Goal: Task Accomplishment & Management: Complete application form

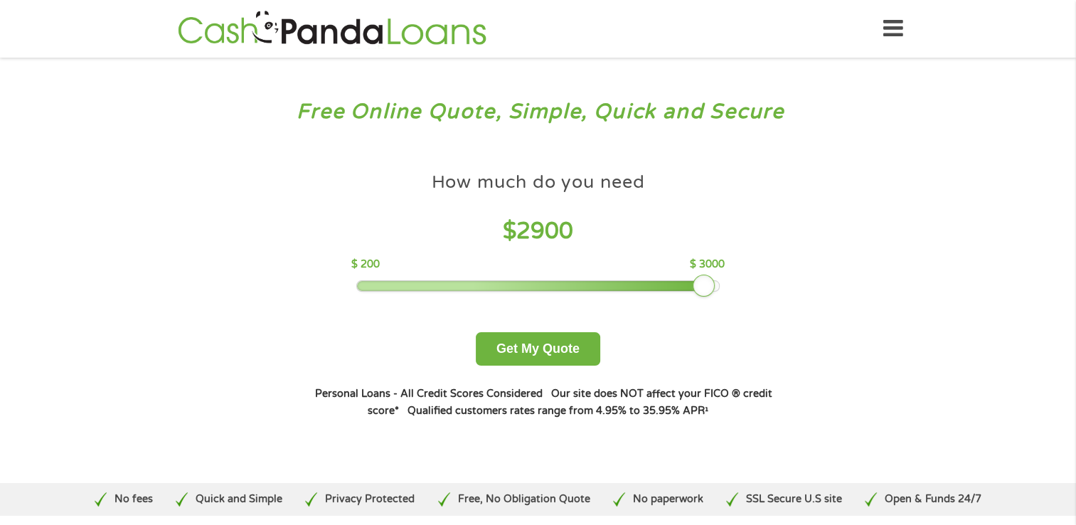
click at [707, 284] on div at bounding box center [538, 286] width 362 height 10
click at [720, 288] on div "How much do you need $ 2900 $ 200 $ 3000" at bounding box center [537, 228] width 373 height 127
click at [716, 287] on div at bounding box center [538, 286] width 362 height 10
click at [521, 351] on button "Get My Quote" at bounding box center [538, 348] width 124 height 33
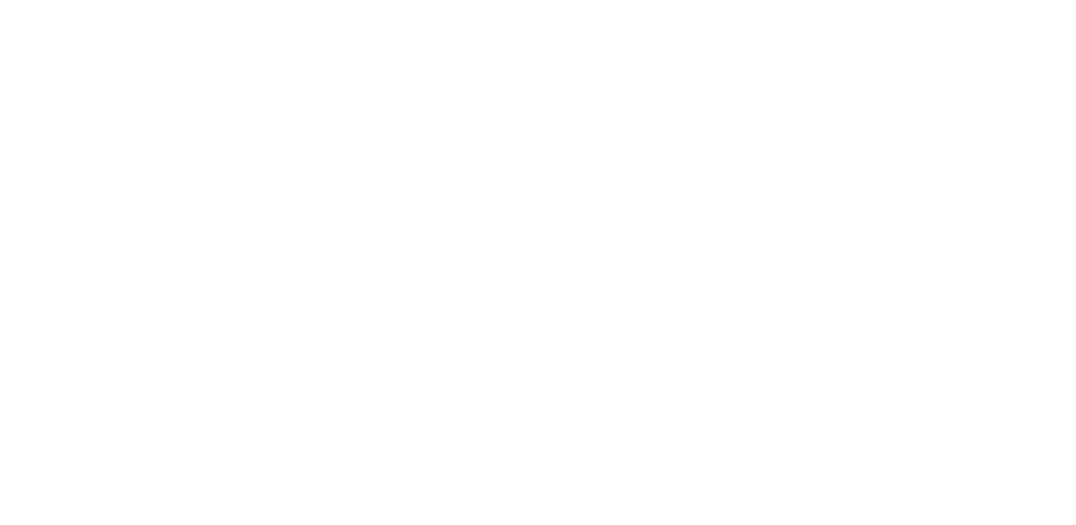
click at [0, 0] on html at bounding box center [0, 0] width 0 height 0
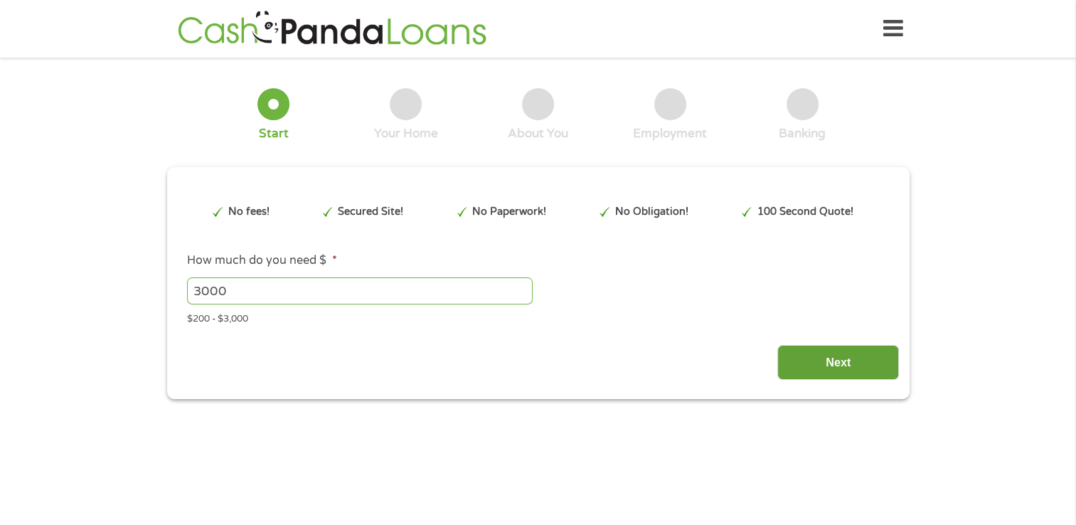
click at [823, 368] on input "Next" at bounding box center [838, 362] width 122 height 35
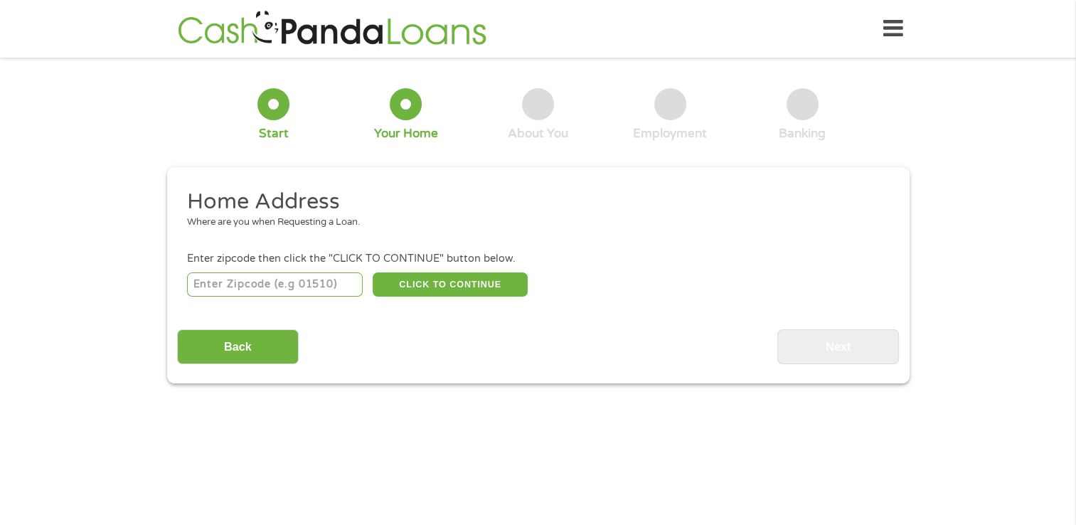
click at [266, 284] on input "number" at bounding box center [275, 284] width 176 height 24
type input "54829"
select select "[US_STATE]"
click at [409, 288] on button "CLICK TO CONTINUE" at bounding box center [450, 284] width 155 height 24
type input "54829"
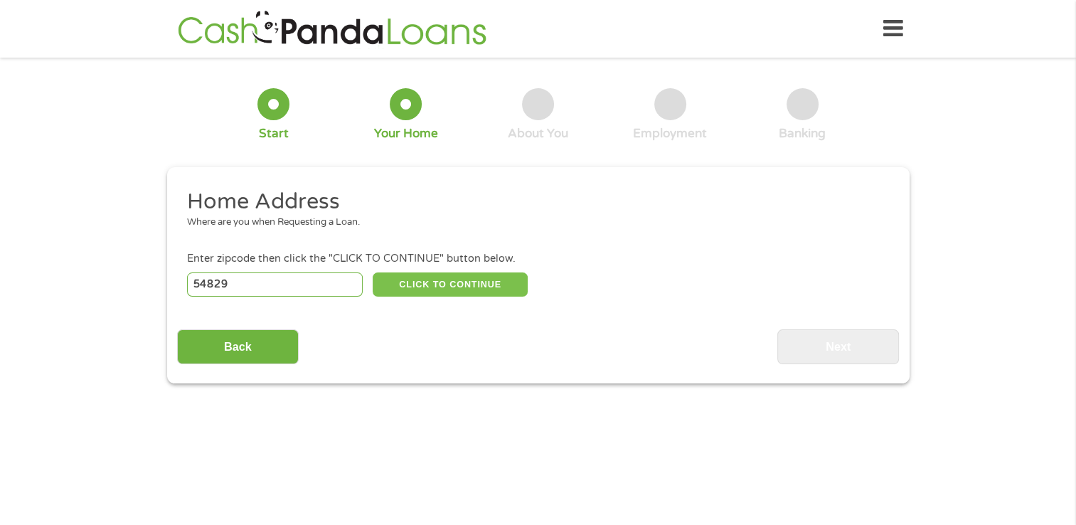
type input "[GEOGRAPHIC_DATA]"
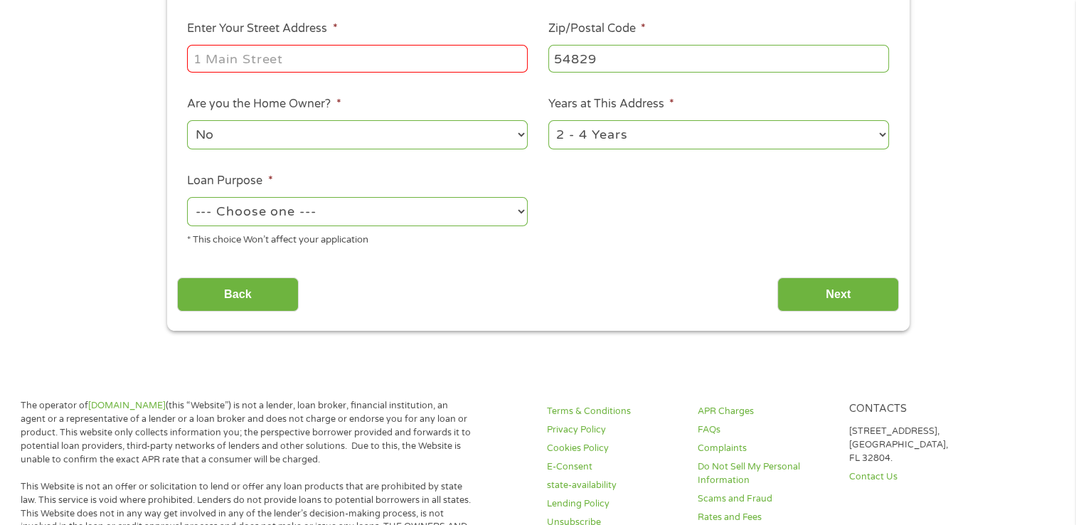
scroll to position [317, 0]
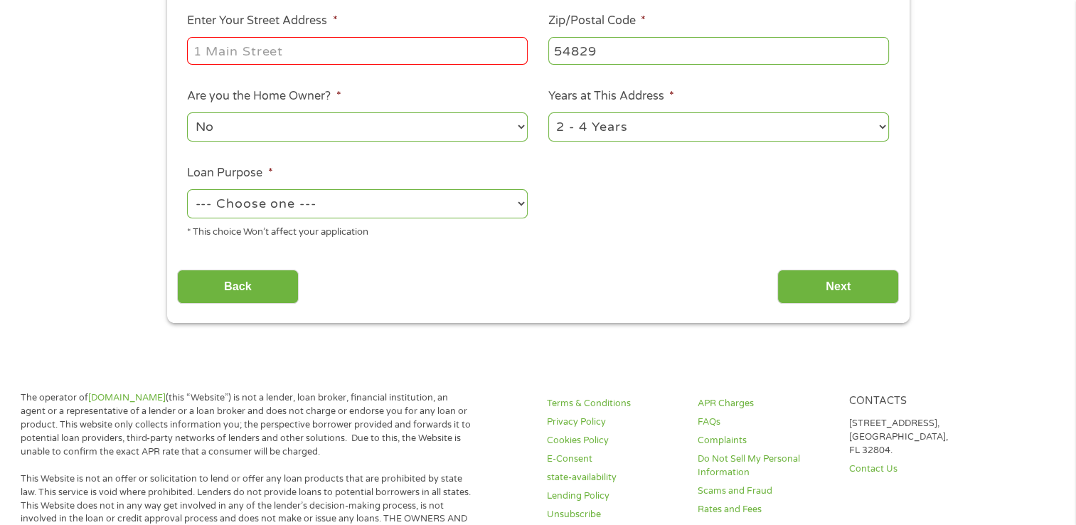
click at [299, 46] on input "Enter Your Street Address *" at bounding box center [357, 50] width 341 height 27
type input "[STREET_ADDRESS]"
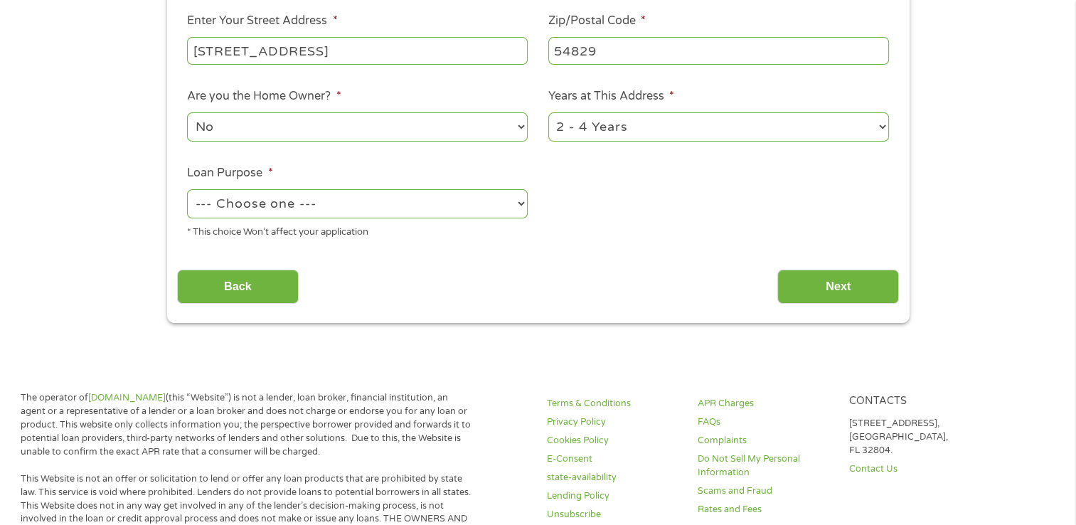
click at [520, 205] on select "--- Choose one --- Pay Bills Debt Consolidation Home Improvement Major Purchase…" at bounding box center [357, 203] width 341 height 29
select select "paybills"
click at [187, 191] on select "--- Choose one --- Pay Bills Debt Consolidation Home Improvement Major Purchase…" at bounding box center [357, 203] width 341 height 29
click at [840, 287] on input "Next" at bounding box center [838, 286] width 122 height 35
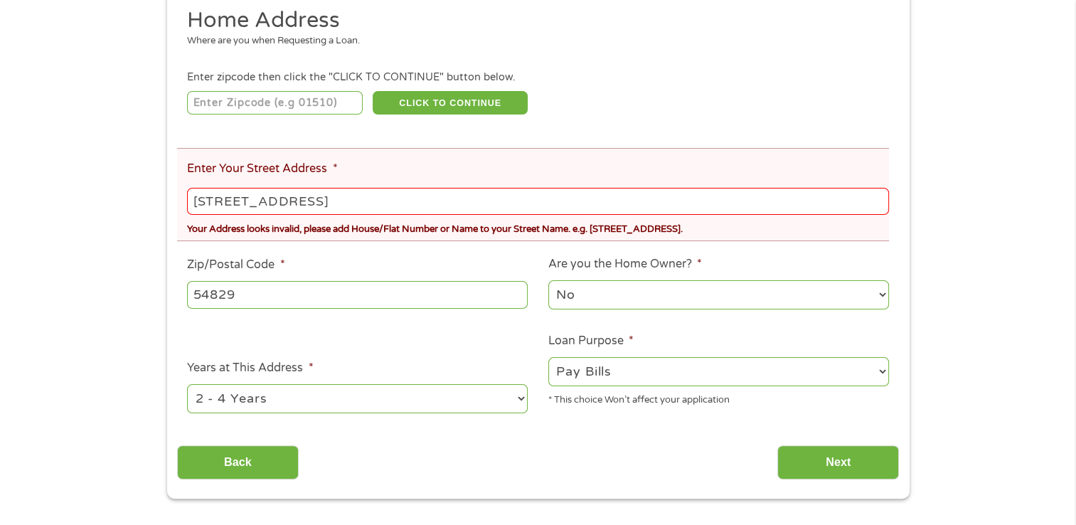
scroll to position [0, 0]
click at [223, 197] on input "[STREET_ADDRESS]" at bounding box center [537, 201] width 701 height 27
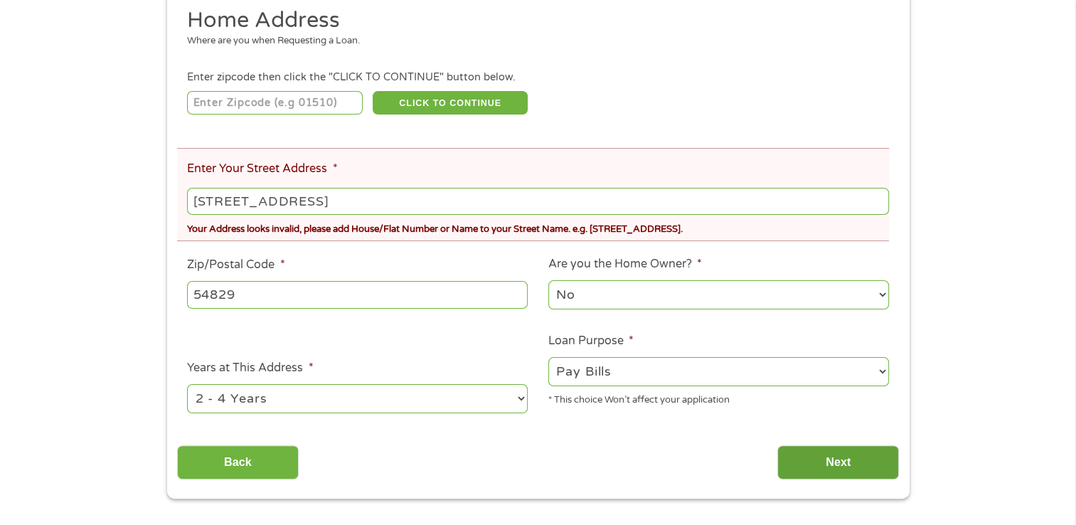
type input "[STREET_ADDRESS]"
click at [788, 467] on input "Next" at bounding box center [838, 462] width 122 height 35
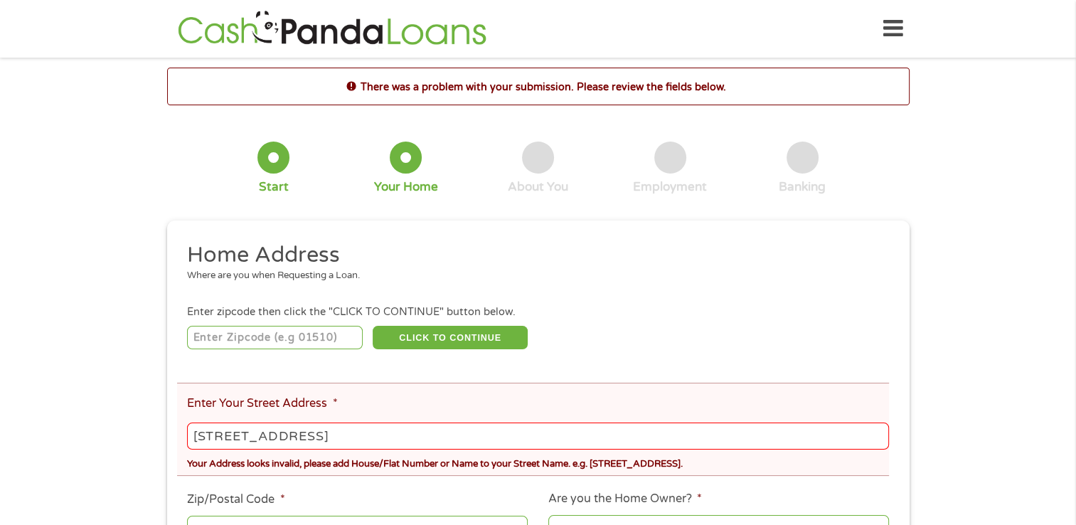
click at [330, 443] on input "[STREET_ADDRESS]" at bounding box center [537, 435] width 701 height 27
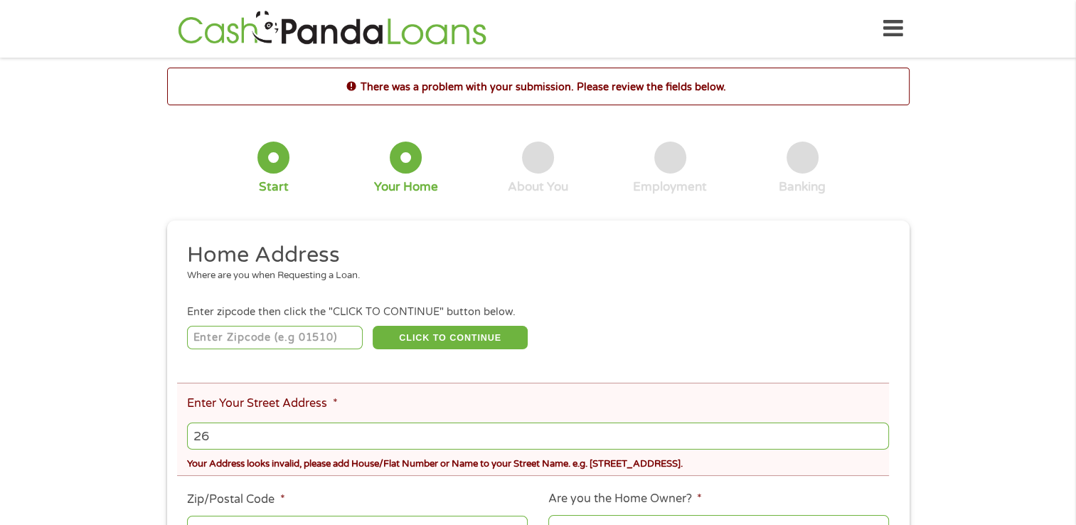
type input "2"
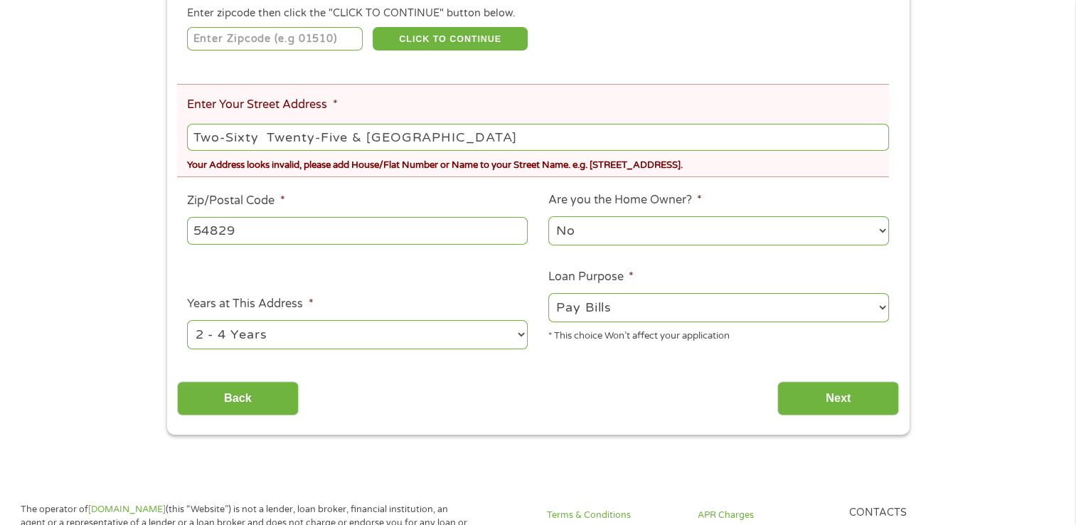
scroll to position [304, 0]
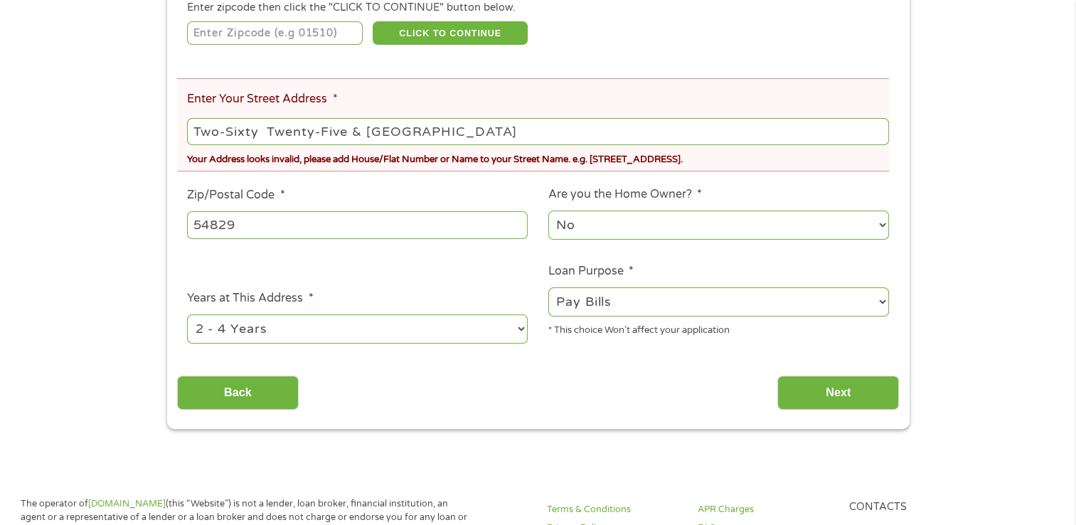
type input "Two-Sixty Twenty-Five & [GEOGRAPHIC_DATA]"
click at [854, 399] on input "Next" at bounding box center [838, 392] width 122 height 35
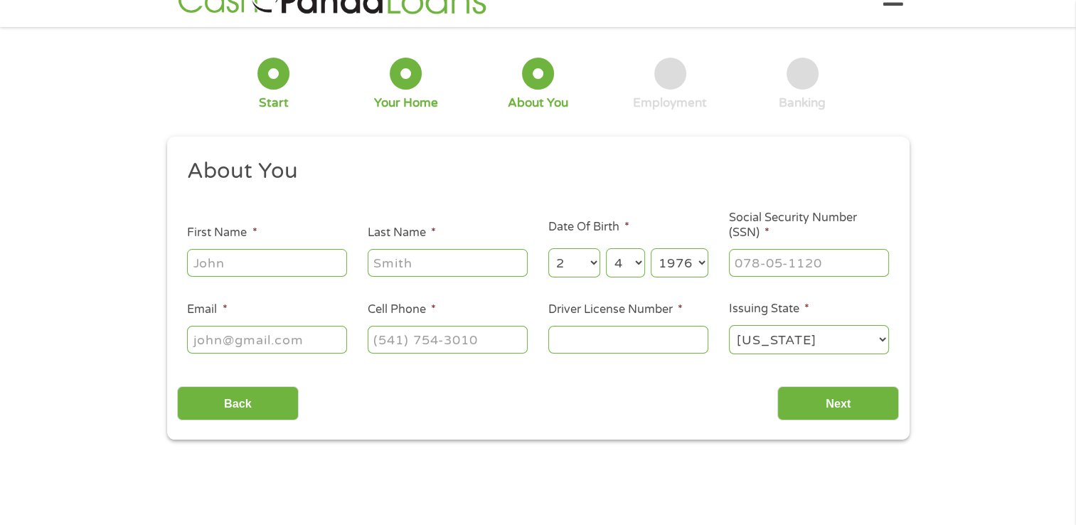
scroll to position [0, 0]
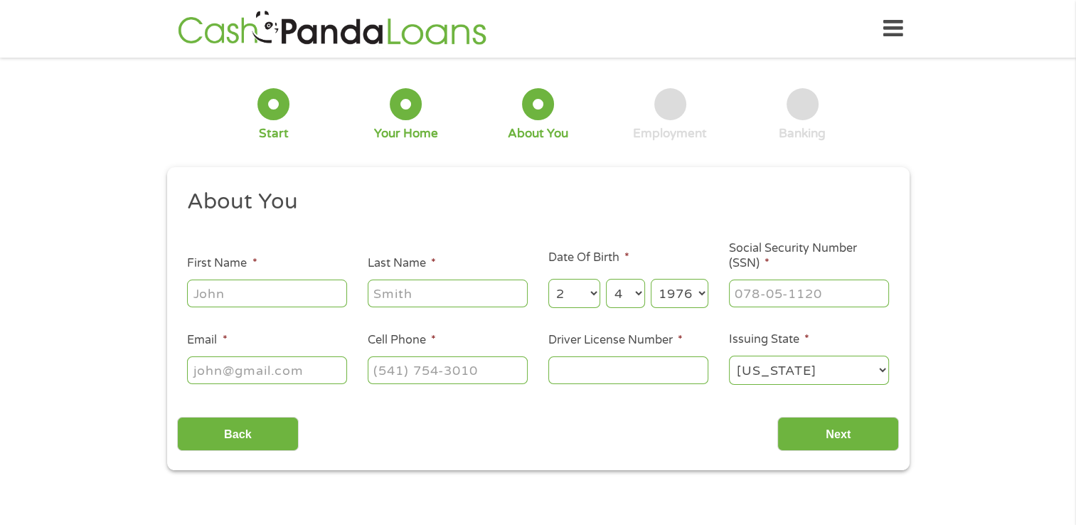
click at [267, 282] on input "First Name *" at bounding box center [267, 292] width 160 height 27
type input "[PERSON_NAME]"
type input "Bearheart"
type input "[EMAIL_ADDRESS][DOMAIN_NAME]"
click at [588, 378] on input "Driver License Number *" at bounding box center [628, 369] width 160 height 27
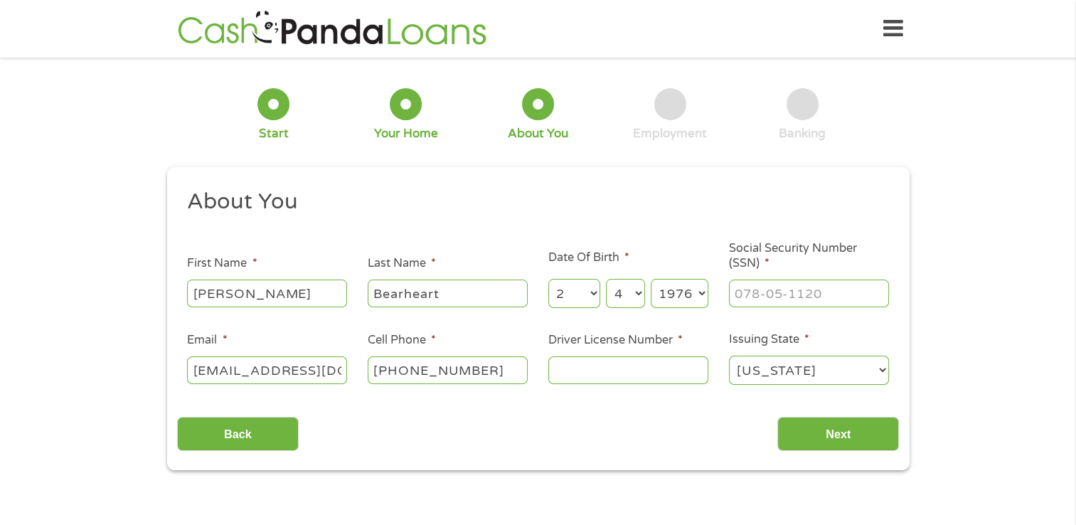
click at [491, 374] on input "[PHONE_NUMBER]" at bounding box center [448, 369] width 160 height 27
type input "[PHONE_NUMBER]"
click at [737, 295] on input "___-__-____" at bounding box center [809, 292] width 160 height 27
type input "387-80-0762"
click at [601, 375] on input "Driver License Number *" at bounding box center [628, 369] width 160 height 27
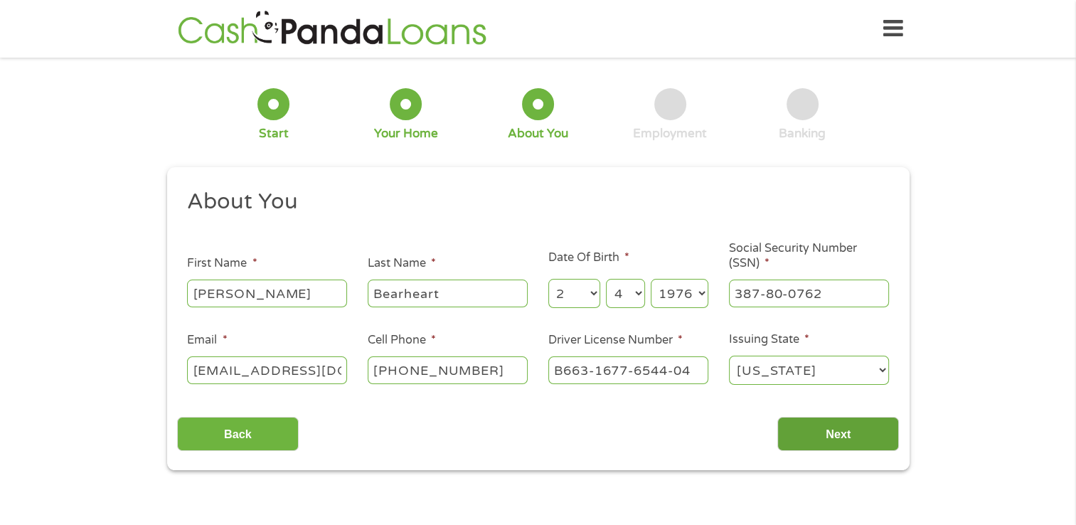
type input "B663-1677-6544-04"
click at [808, 432] on input "Next" at bounding box center [838, 434] width 122 height 35
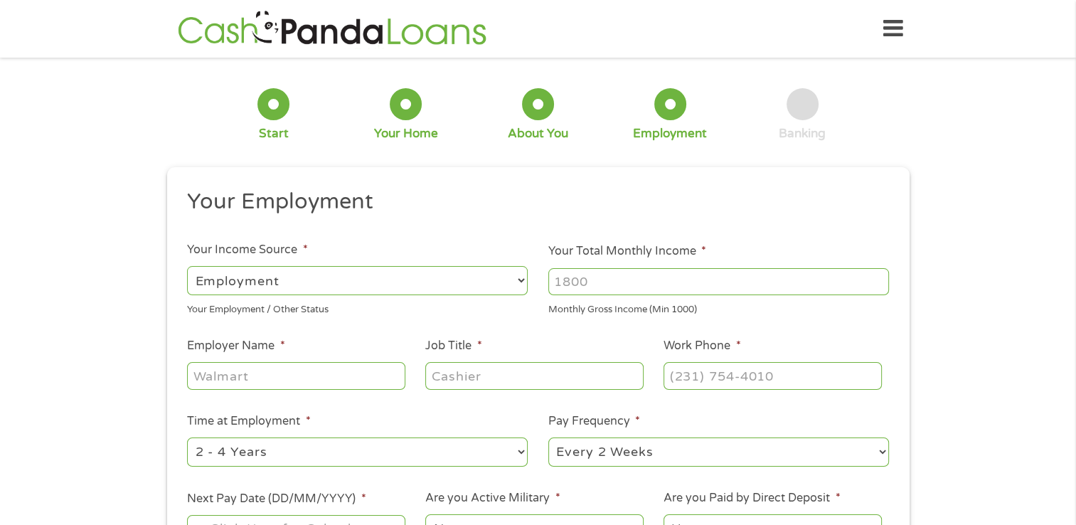
click at [520, 279] on select "--- Choose one --- Employment [DEMOGRAPHIC_DATA] Benefits" at bounding box center [357, 280] width 341 height 29
select select "benefits"
click at [187, 266] on select "--- Choose one --- Employment [DEMOGRAPHIC_DATA] Benefits" at bounding box center [357, 280] width 341 height 29
type input "Other"
type input "[PHONE_NUMBER]"
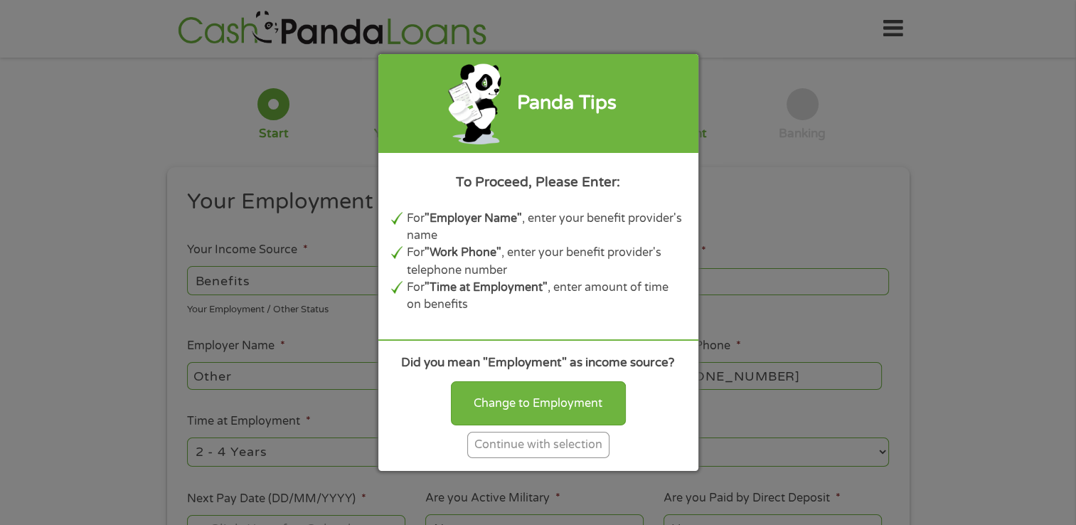
click at [552, 441] on div "Continue with selection" at bounding box center [538, 445] width 142 height 26
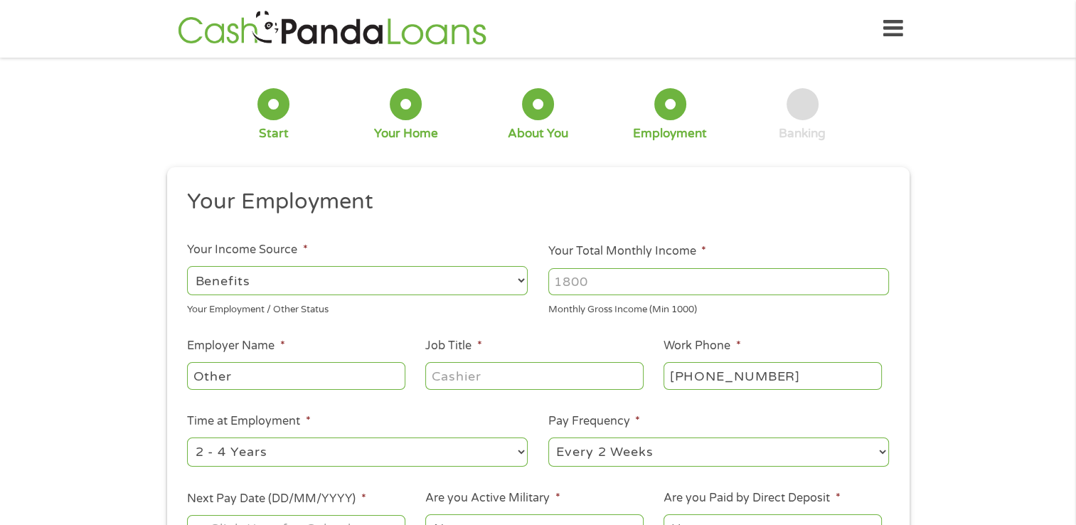
click at [596, 283] on input "Your Total Monthly Income *" at bounding box center [718, 281] width 341 height 27
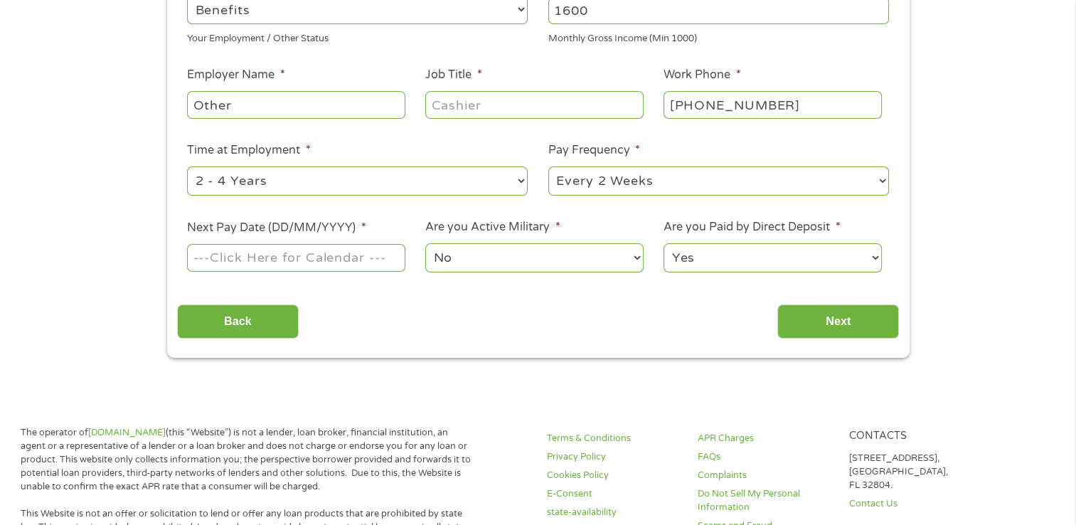
scroll to position [277, 0]
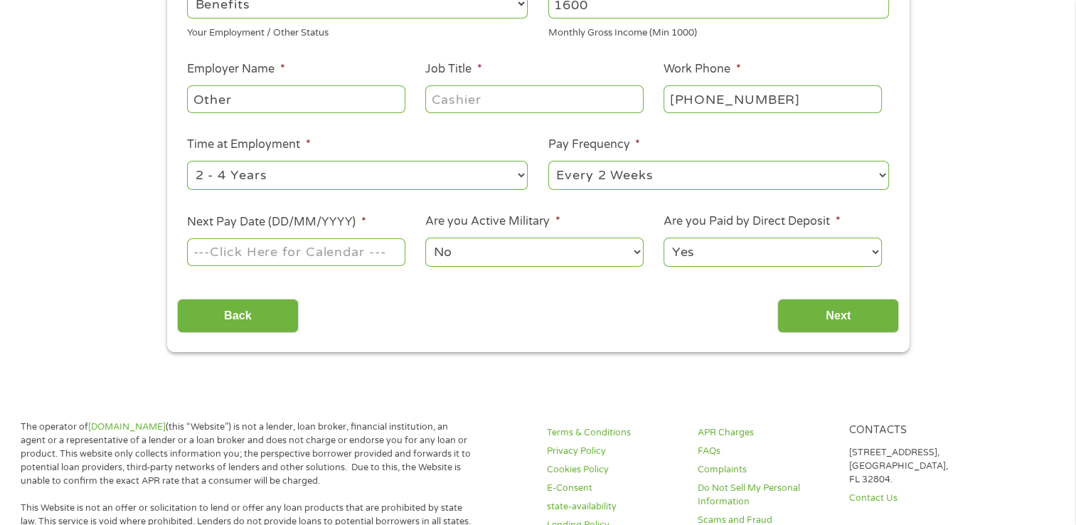
type input "1600"
click at [375, 257] on input "Next Pay Date (DD/MM/YYYY) *" at bounding box center [296, 251] width 218 height 27
click at [333, 225] on label "Next Pay Date (DD/MM/YYYY) *" at bounding box center [276, 222] width 178 height 15
click at [333, 238] on input "[DATE]" at bounding box center [296, 251] width 218 height 27
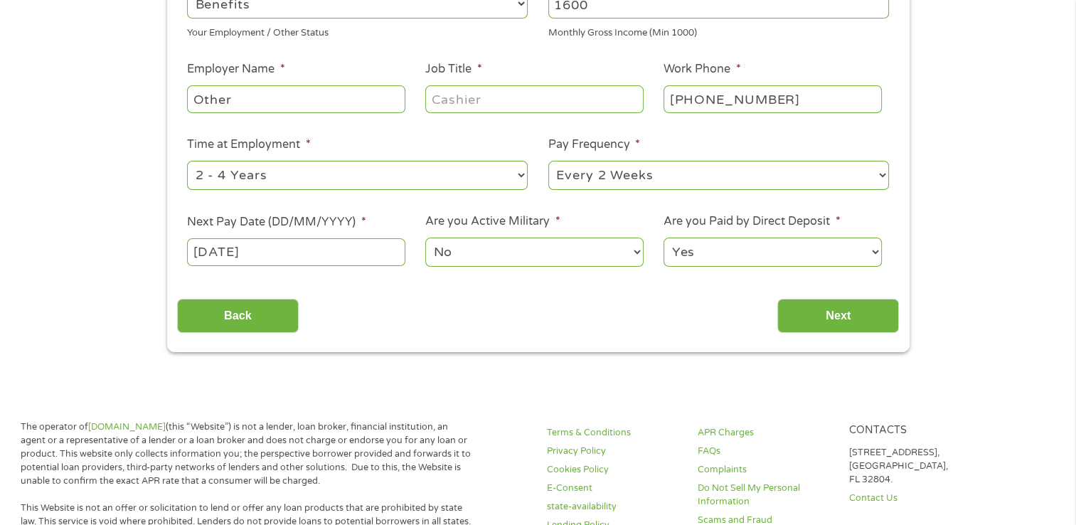
click at [321, 225] on label "Next Pay Date (DD/MM/YYYY) *" at bounding box center [276, 222] width 178 height 15
click at [321, 238] on input "[DATE]" at bounding box center [296, 251] width 218 height 27
click at [328, 255] on input "[DATE]" at bounding box center [296, 251] width 218 height 27
click at [296, 252] on input "[DATE]" at bounding box center [296, 251] width 218 height 27
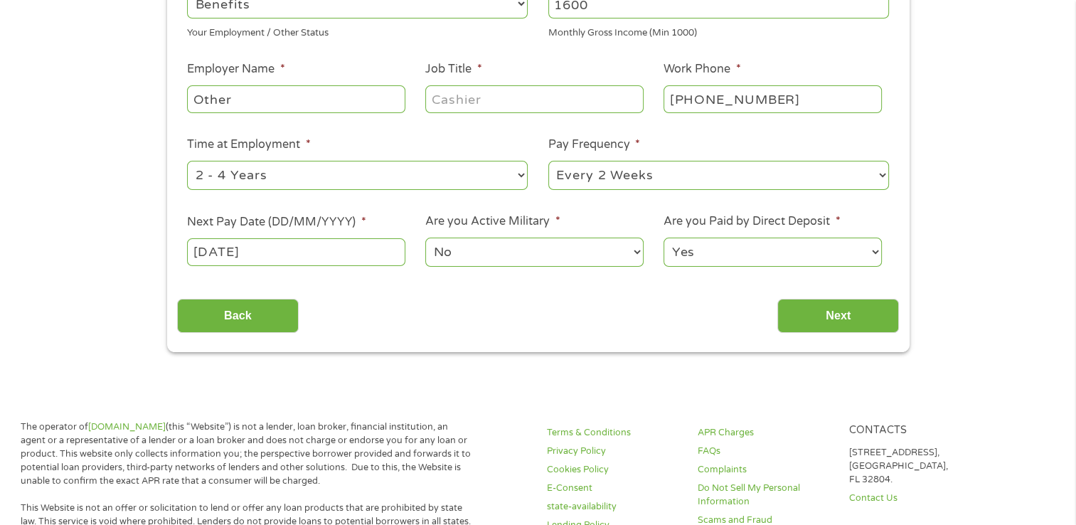
click at [233, 255] on input "[DATE]" at bounding box center [296, 251] width 218 height 27
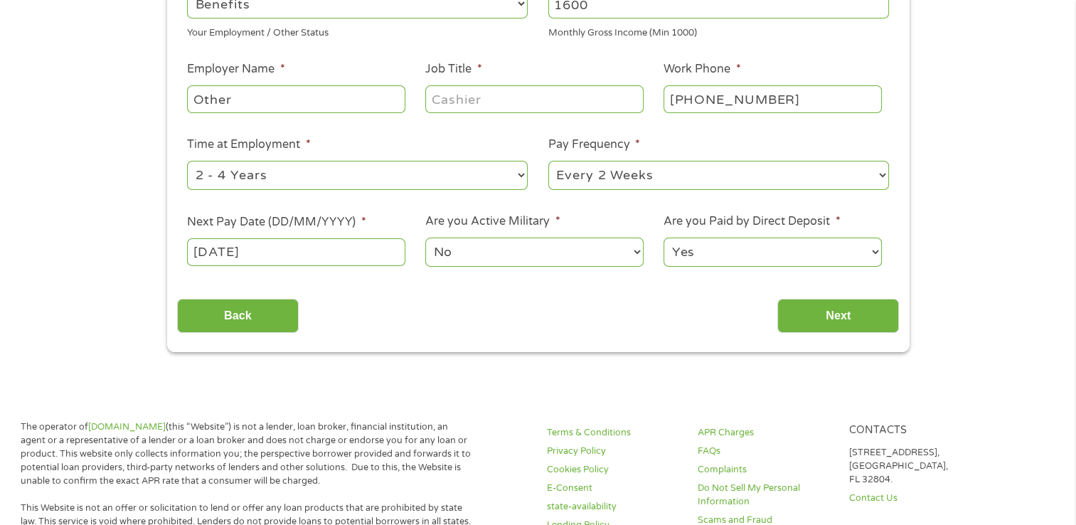
click at [273, 259] on input "[DATE]" at bounding box center [296, 251] width 218 height 27
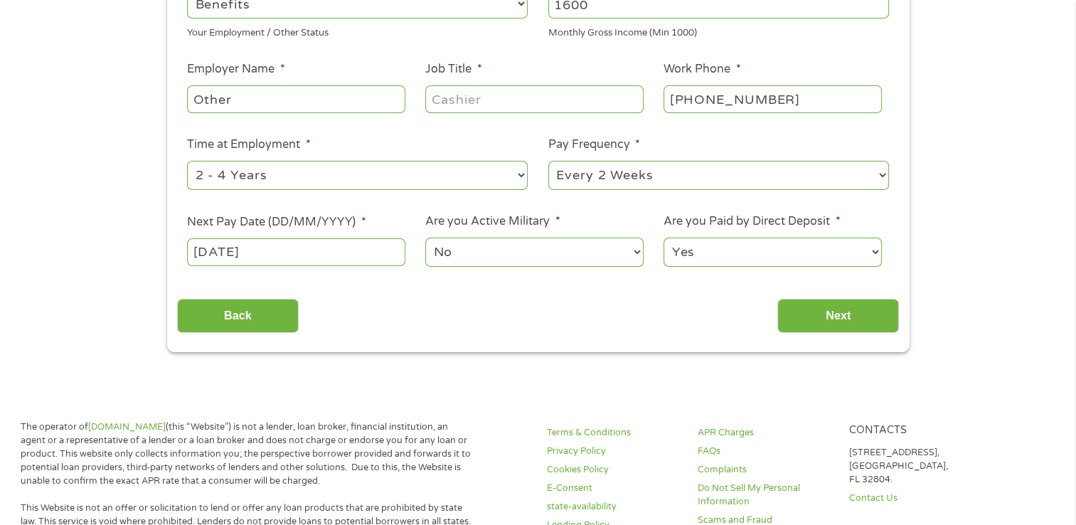
click at [238, 255] on input "[DATE]" at bounding box center [296, 251] width 218 height 27
drag, startPoint x: 227, startPoint y: 250, endPoint x: 66, endPoint y: 322, distance: 176.9
click at [66, 322] on div "1 Start 2 Your Home 3 About You 4 Employment 5 Banking 6 This field is hidden w…" at bounding box center [538, 71] width 1076 height 561
click at [198, 251] on input "[DATE]" at bounding box center [296, 251] width 218 height 27
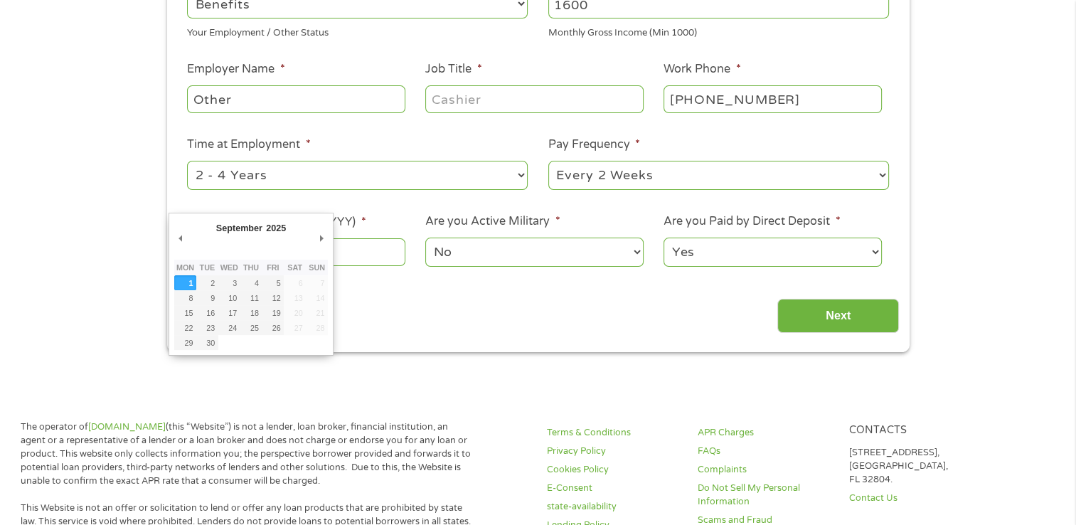
click at [241, 223] on select "January February March April May June July August September October November De…" at bounding box center [260, 230] width 92 height 16
click at [214, 222] on select "January February March April May June July August September October November De…" at bounding box center [260, 230] width 92 height 16
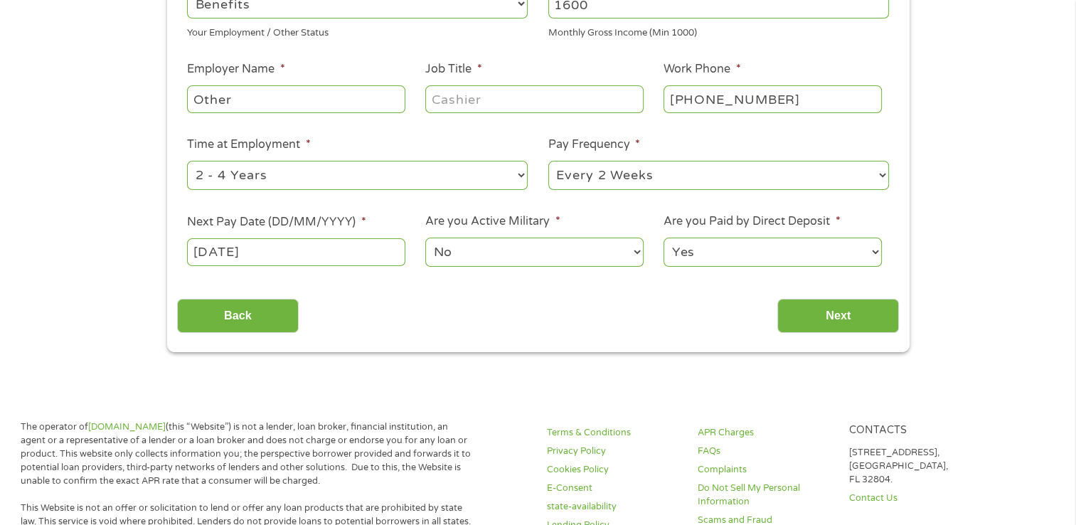
click at [242, 250] on input "[DATE]" at bounding box center [296, 251] width 218 height 27
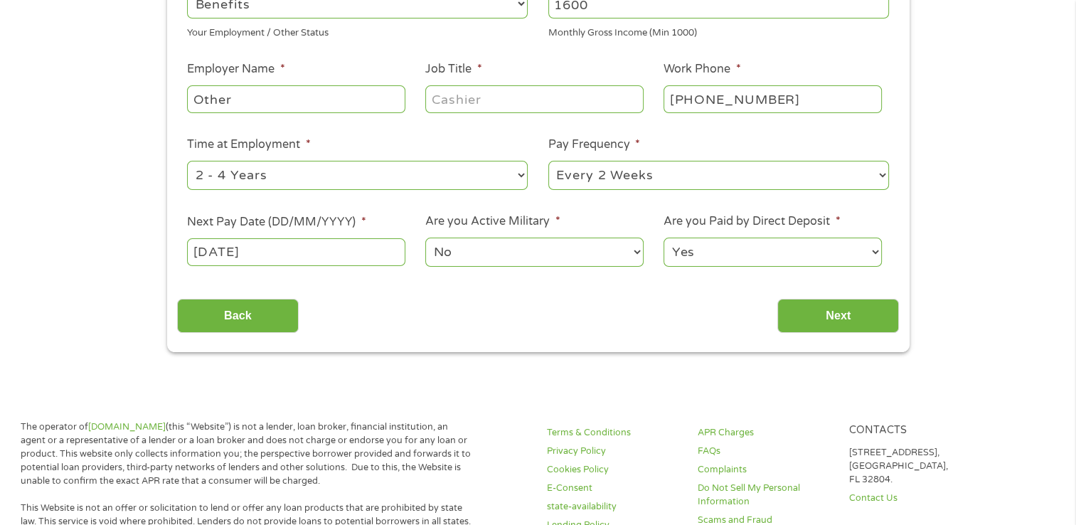
click at [233, 250] on input "[DATE]" at bounding box center [296, 251] width 218 height 27
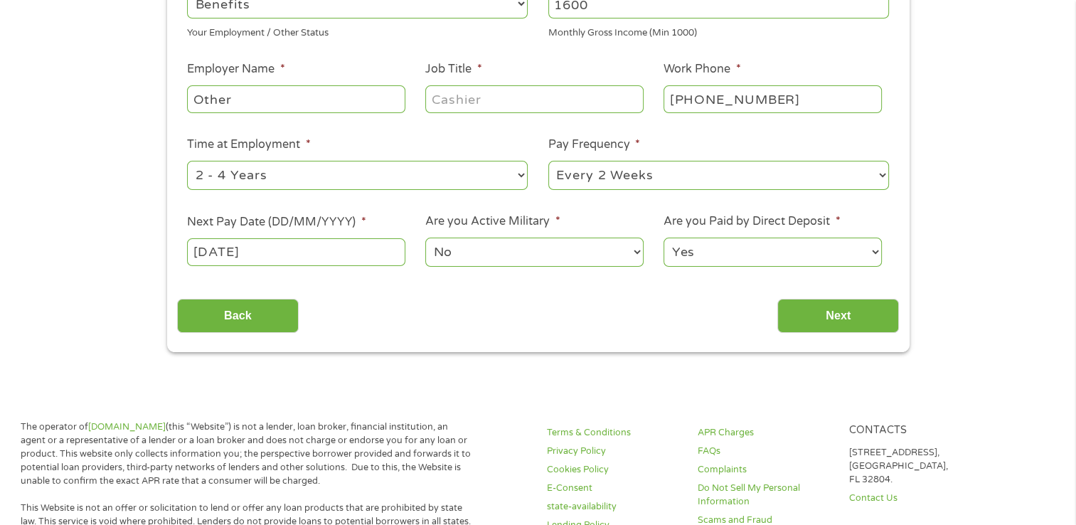
click at [208, 257] on input "[DATE]" at bounding box center [296, 251] width 218 height 27
click at [367, 235] on li "Next Pay Date (DD/MM/YYYY) * [DATE]" at bounding box center [296, 240] width 238 height 55
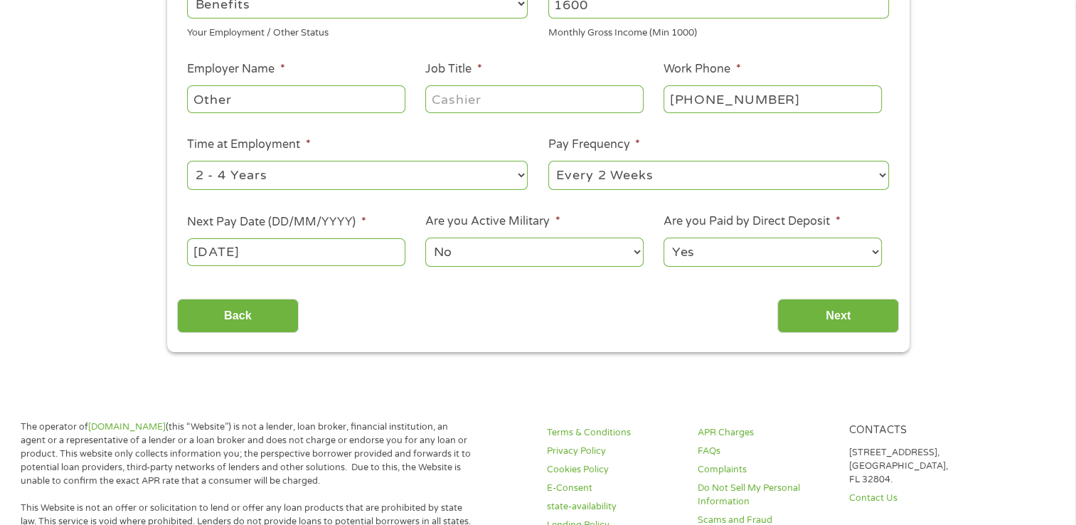
click at [205, 250] on input "[DATE]" at bounding box center [296, 251] width 218 height 27
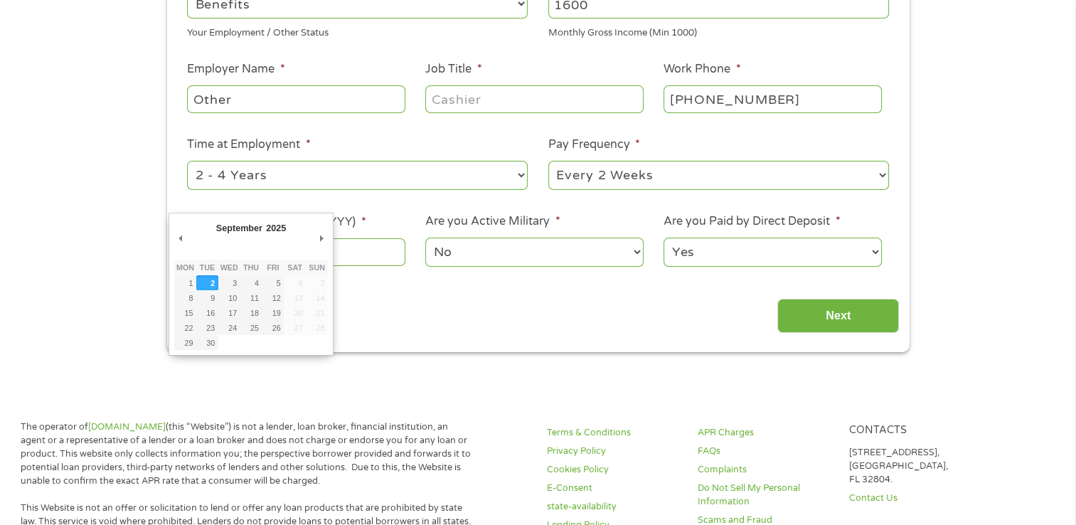
click at [205, 250] on div "September January February March April May June July August September October N…" at bounding box center [251, 284] width 154 height 132
type input "[DATE]"
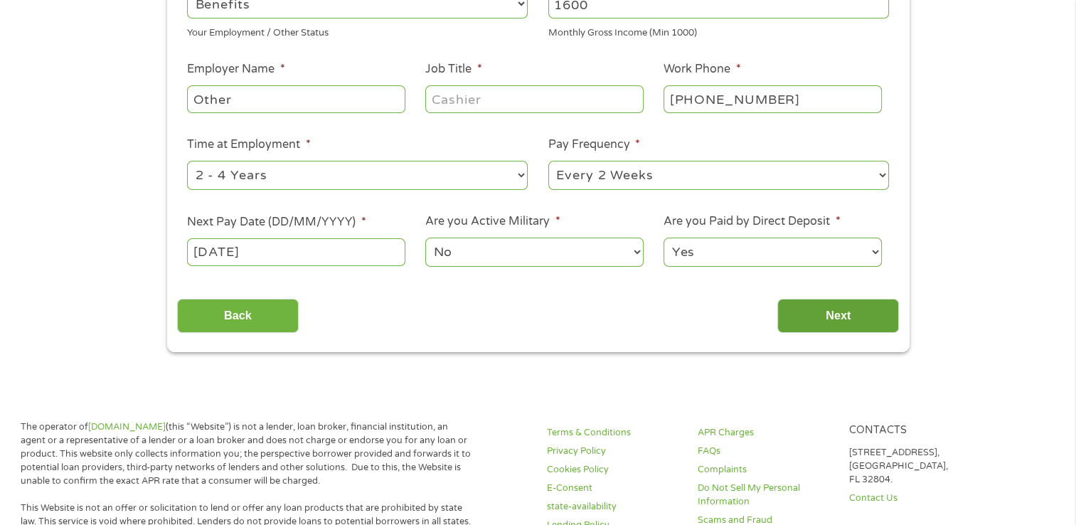
click at [819, 321] on input "Next" at bounding box center [838, 316] width 122 height 35
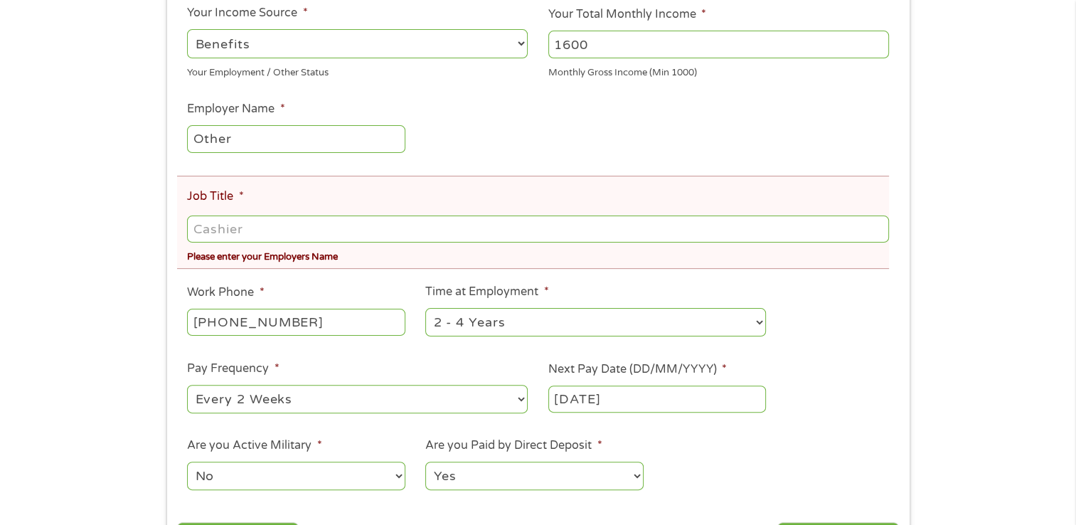
scroll to position [292, 0]
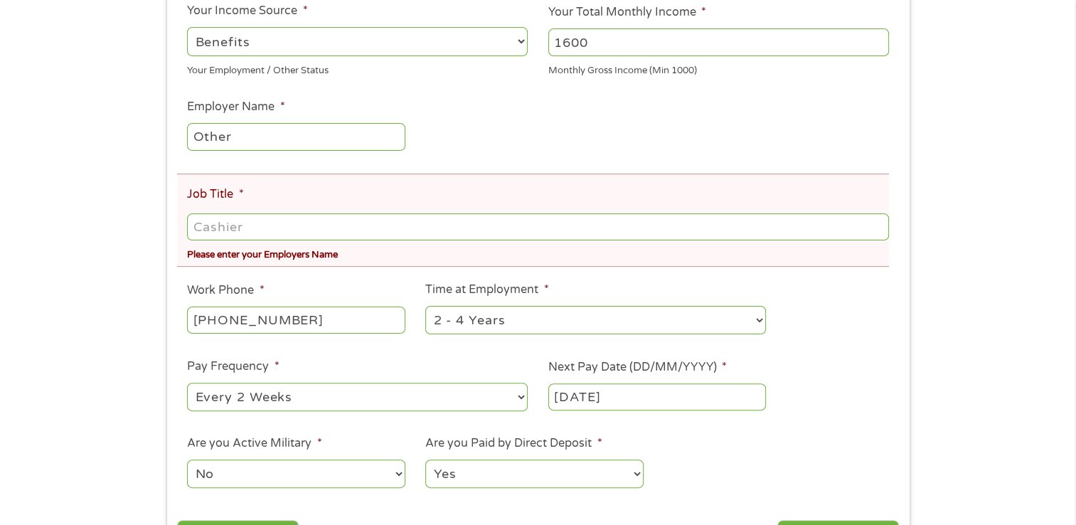
click at [236, 223] on input "Job Title *" at bounding box center [537, 226] width 701 height 27
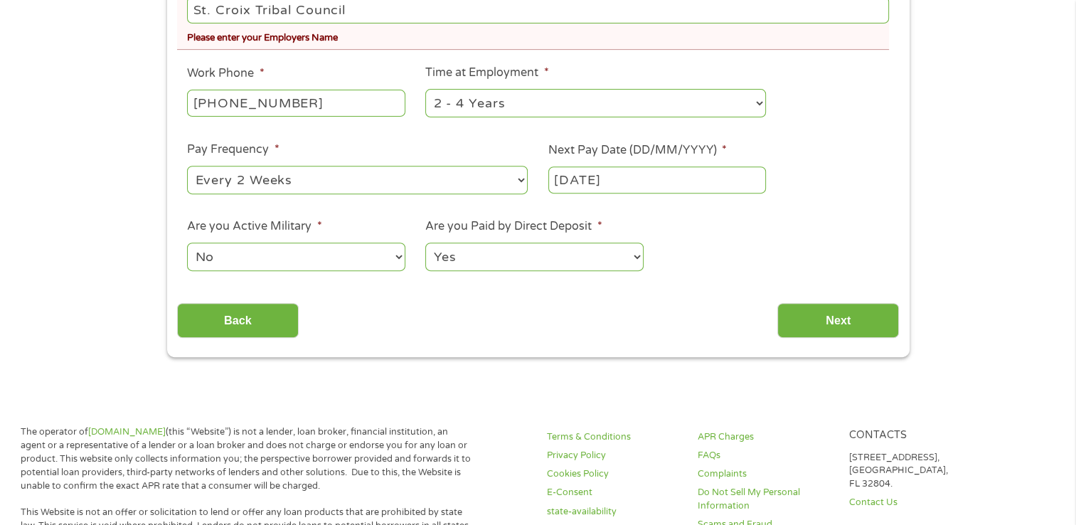
scroll to position [511, 0]
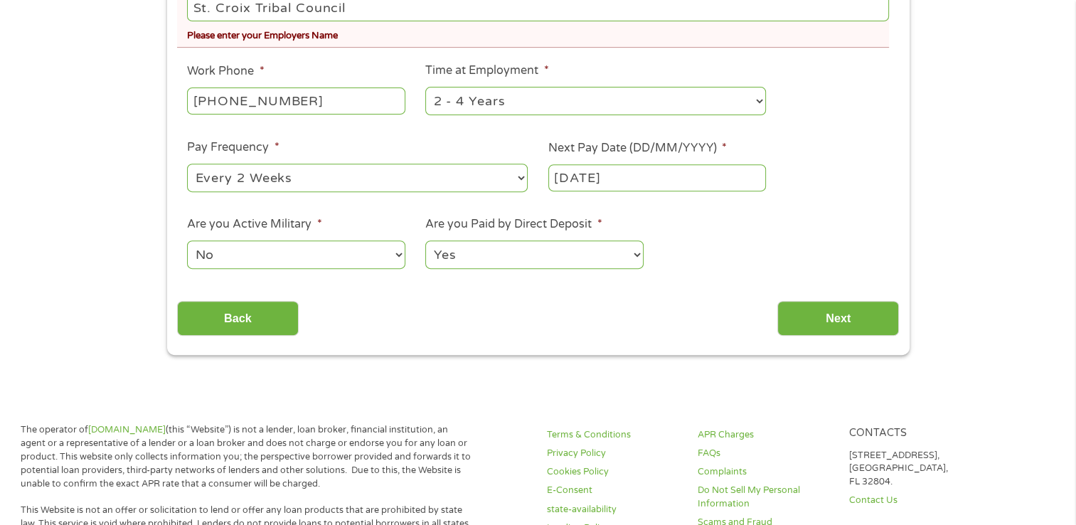
type input "St. Croix Tribal Council"
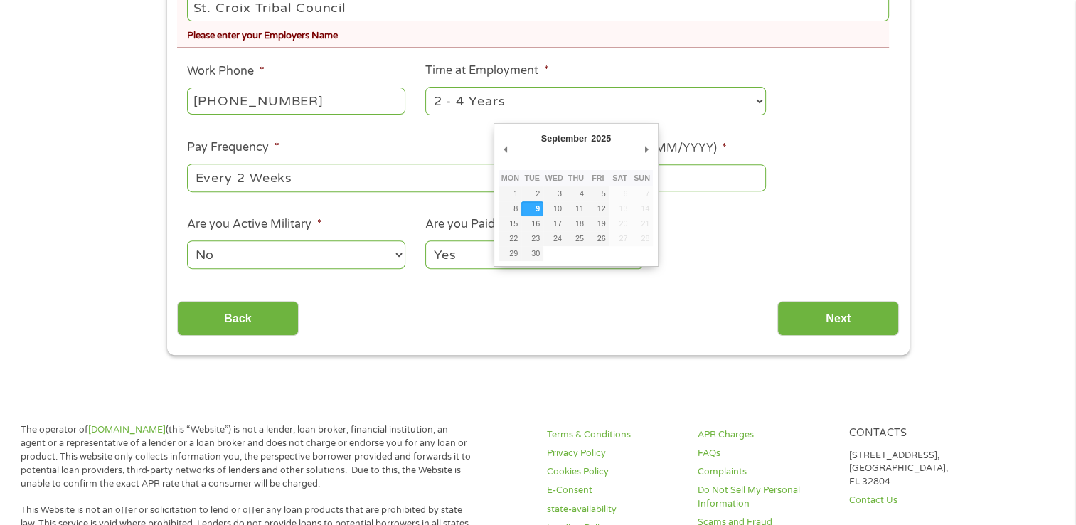
click at [594, 181] on body "Home Get Loan Offer How it works FAQs Blog Cash Loans Quick Loans Online Loans …" at bounding box center [538, 449] width 1076 height 1921
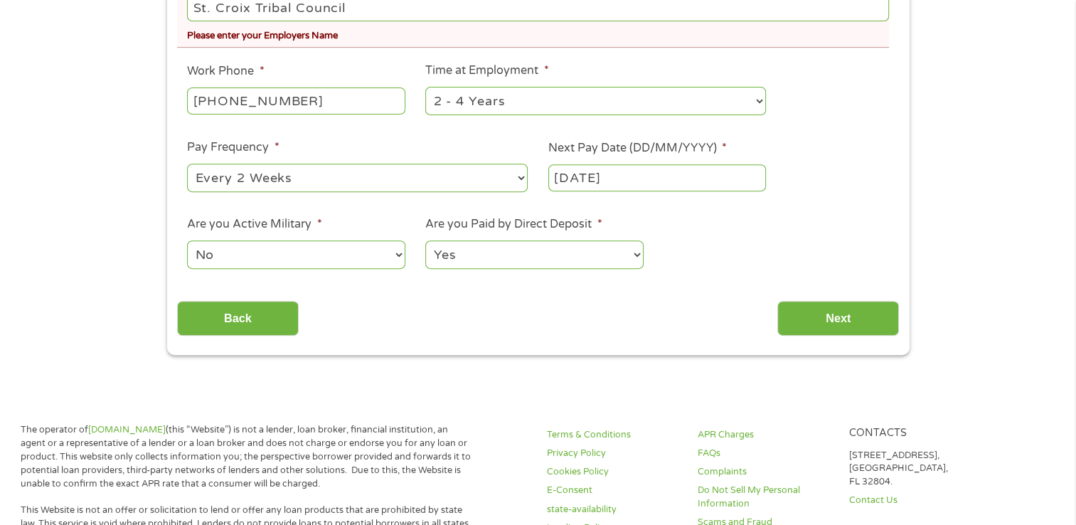
click at [594, 181] on input "[DATE]" at bounding box center [657, 177] width 218 height 27
click at [584, 178] on body "Home Get Loan Offer How it works FAQs Blog Cash Loans Quick Loans Online Loans …" at bounding box center [538, 449] width 1076 height 1921
click at [591, 183] on input "[DATE]" at bounding box center [657, 177] width 218 height 27
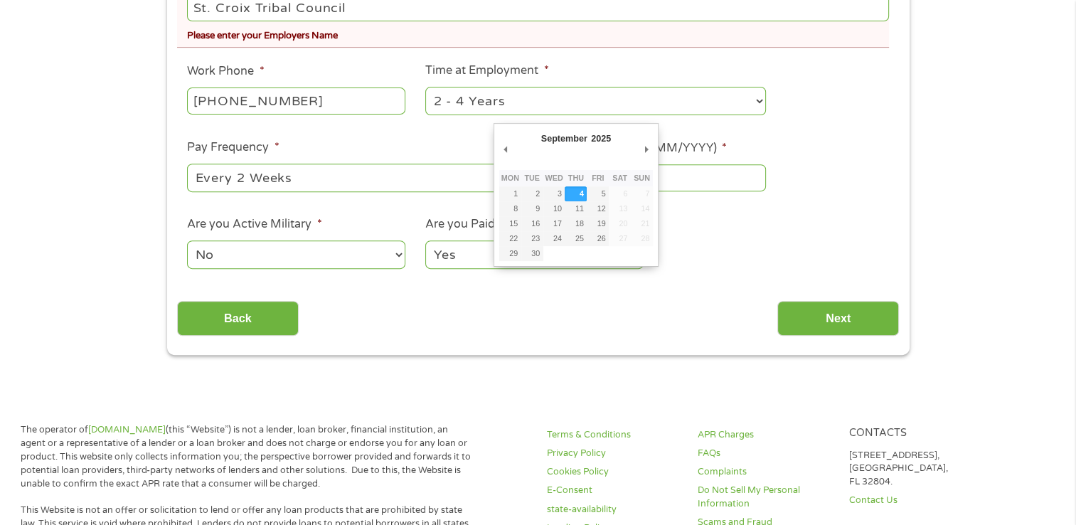
click at [587, 183] on body "Home Get Loan Offer How it works FAQs Blog Cash Loans Quick Loans Online Loans …" at bounding box center [538, 449] width 1076 height 1921
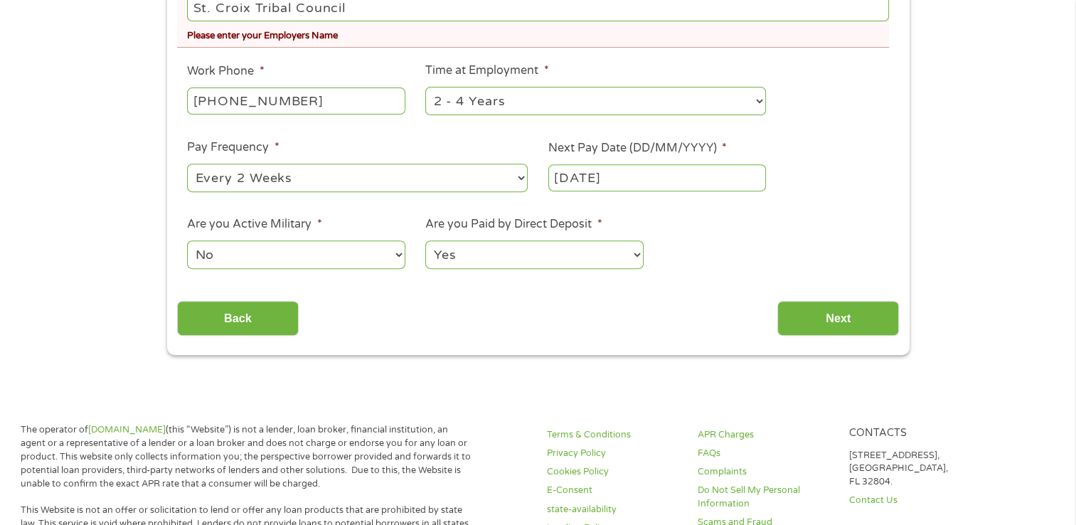
click at [587, 183] on input "[DATE]" at bounding box center [657, 177] width 218 height 27
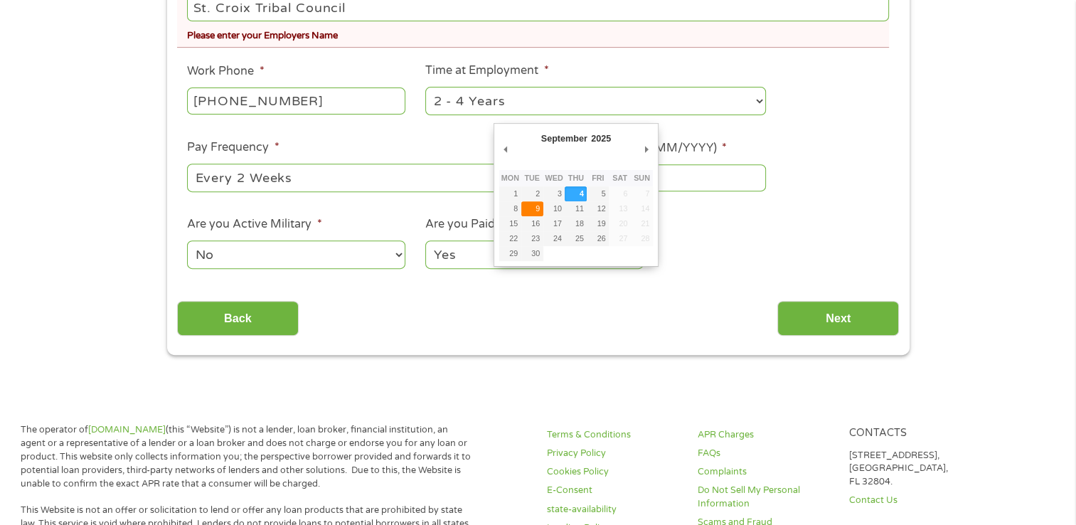
type input "[DATE]"
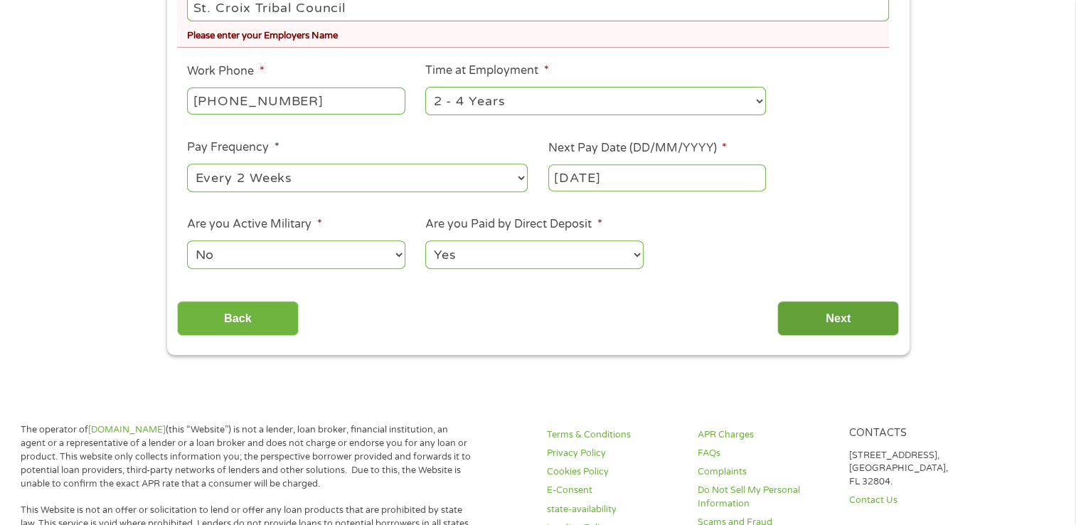
click at [867, 317] on input "Next" at bounding box center [838, 318] width 122 height 35
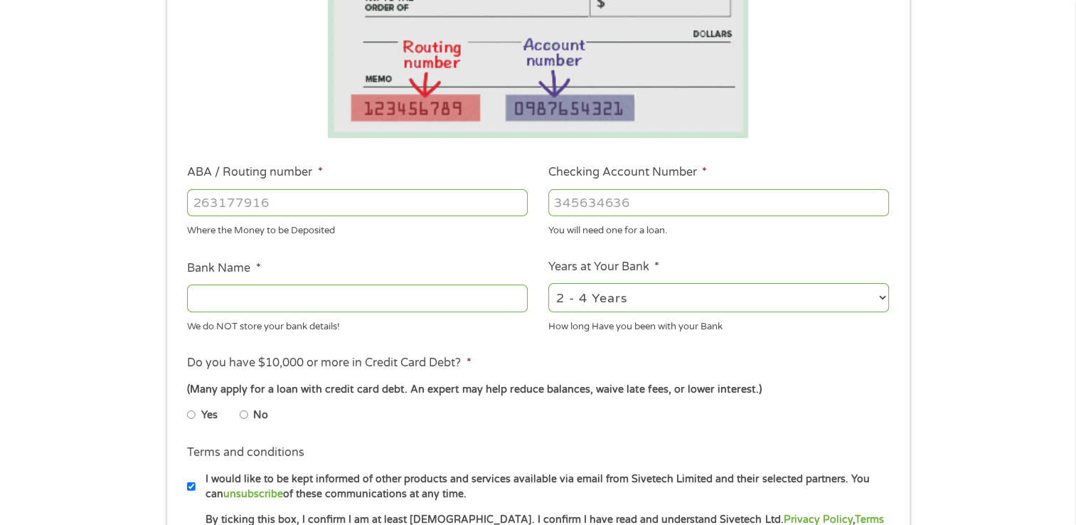
scroll to position [295, 0]
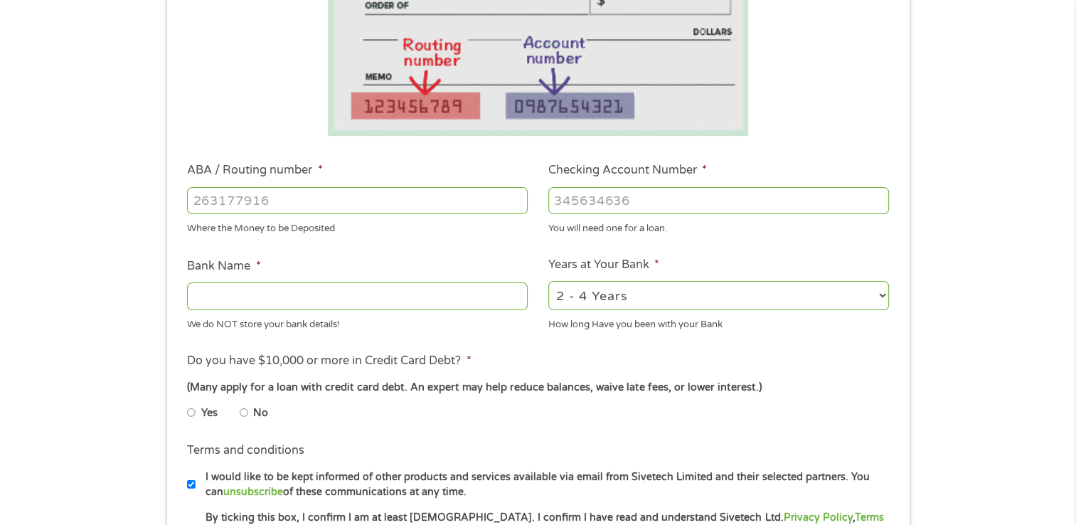
click at [278, 199] on input "ABA / Routing number *" at bounding box center [357, 200] width 341 height 27
type input "291880411"
type input "ROYAL CREDIT UNION"
type input "291880411"
click at [690, 192] on input "Checking Account Number *" at bounding box center [718, 200] width 341 height 27
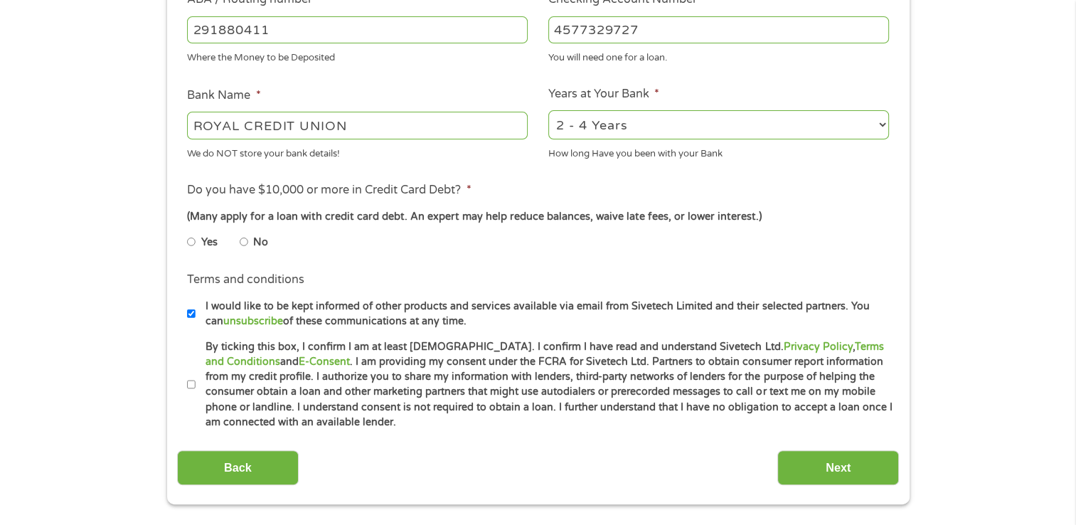
scroll to position [472, 0]
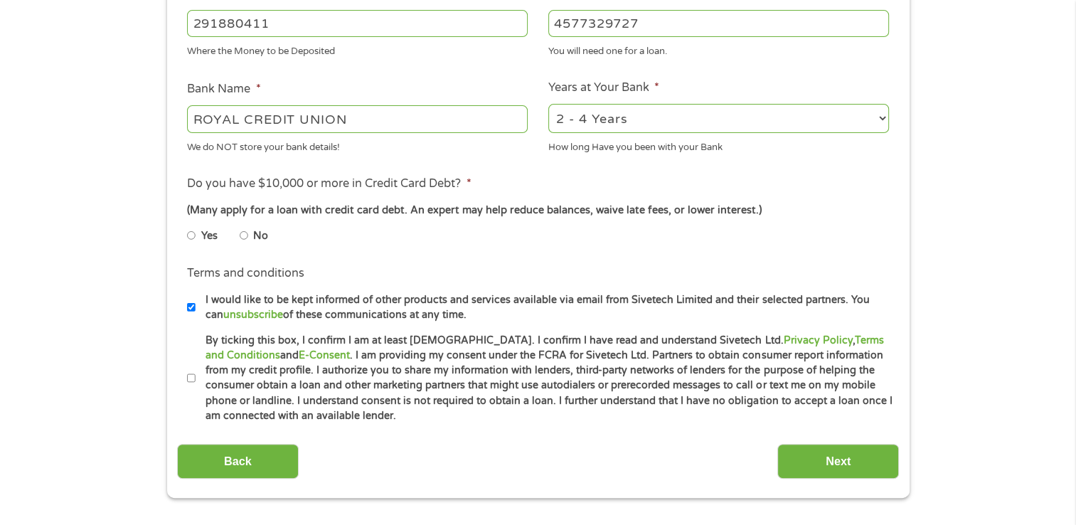
type input "4577329727"
click at [240, 239] on input "No" at bounding box center [244, 235] width 9 height 23
radio input "true"
click at [196, 375] on label "By ticking this box, I confirm I am at least [DEMOGRAPHIC_DATA]. I confirm I ha…" at bounding box center [544, 378] width 697 height 91
click at [195, 375] on input "By ticking this box, I confirm I am at least [DEMOGRAPHIC_DATA]. I confirm I ha…" at bounding box center [191, 378] width 9 height 23
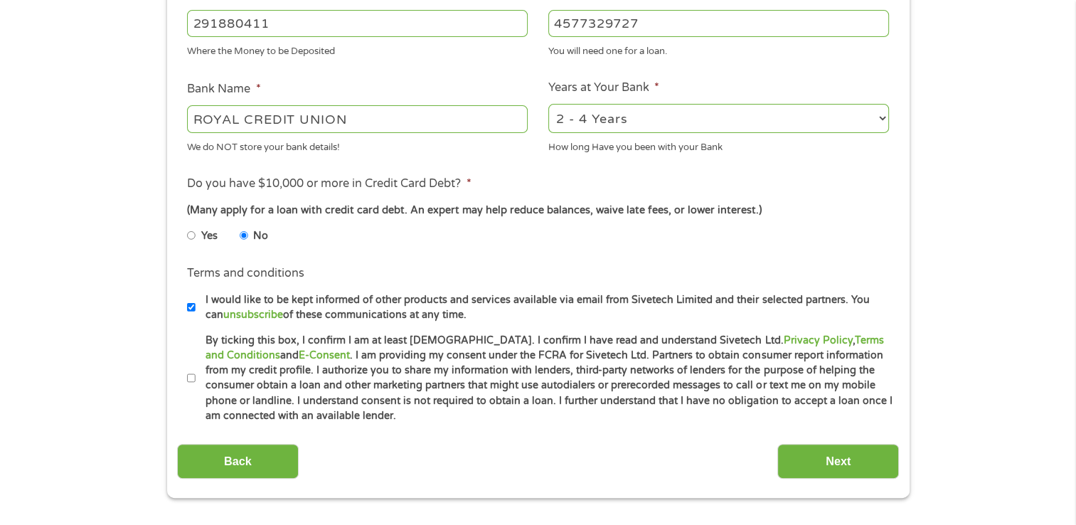
checkbox input "true"
click at [877, 117] on select "2 - 4 Years 6 - 12 Months 1 - 2 Years Over 4 Years" at bounding box center [718, 118] width 341 height 29
select select "60months"
click at [548, 104] on select "2 - 4 Years 6 - 12 Months 1 - 2 Years Over 4 Years" at bounding box center [718, 118] width 341 height 29
click at [839, 456] on input "Next" at bounding box center [838, 461] width 122 height 35
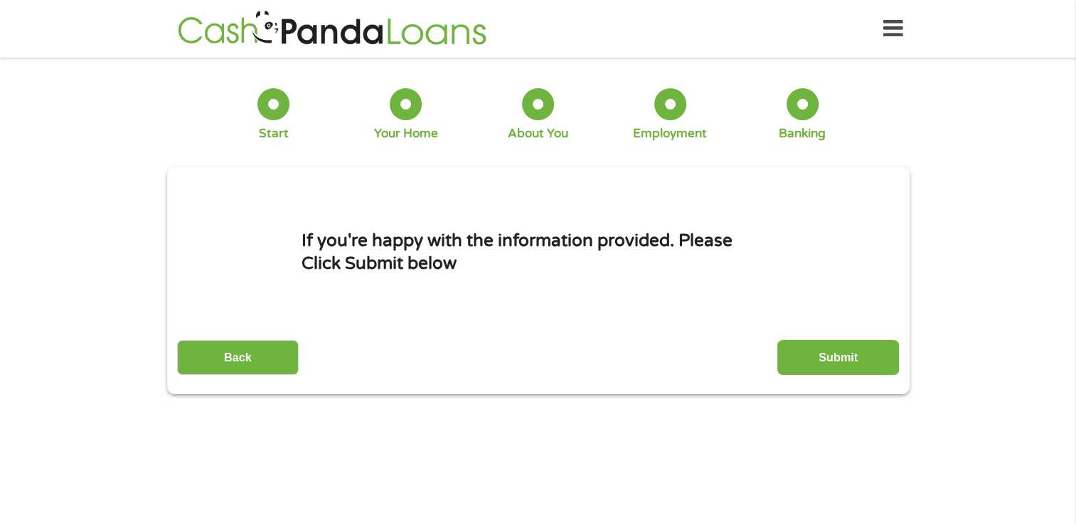
scroll to position [0, 0]
click at [852, 364] on input "Submit" at bounding box center [838, 357] width 122 height 35
